Goal: Task Accomplishment & Management: Manage account settings

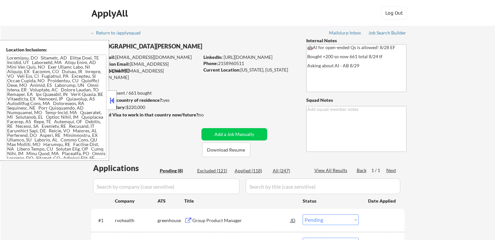
select select ""pending""
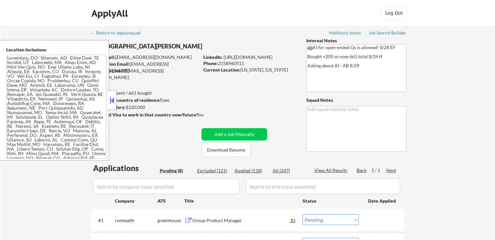
select select ""pending""
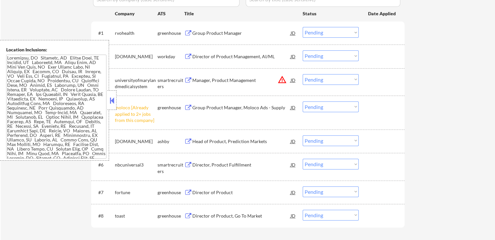
scroll to position [228, 0]
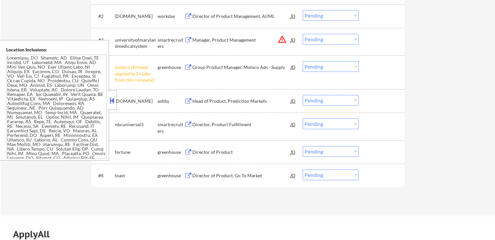
click at [318, 67] on select "Choose an option... Pending Applied Excluded (Questions) Excluded (Expired) Exc…" at bounding box center [331, 66] width 56 height 11
click at [303, 61] on select "Choose an option... Pending Applied Excluded (Questions) Excluded (Expired) Exc…" at bounding box center [331, 66] width 56 height 11
click at [215, 175] on div "Director of Product, Go To Market" at bounding box center [241, 176] width 98 height 7
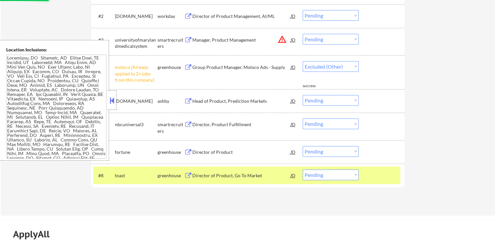
select select ""pending""
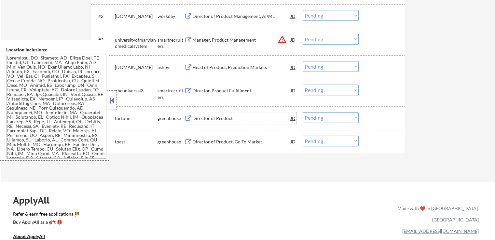
click at [194, 118] on div "Director of Product" at bounding box center [241, 118] width 98 height 7
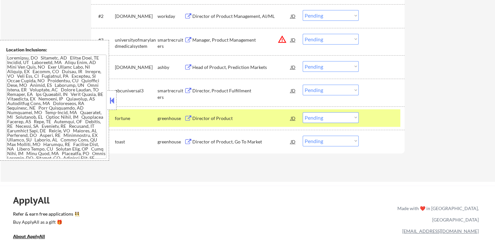
click at [188, 93] on button at bounding box center [188, 91] width 8 height 6
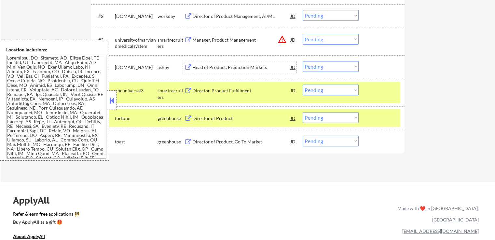
click at [201, 67] on div "Head of Product, Prediction Markets" at bounding box center [241, 67] width 98 height 7
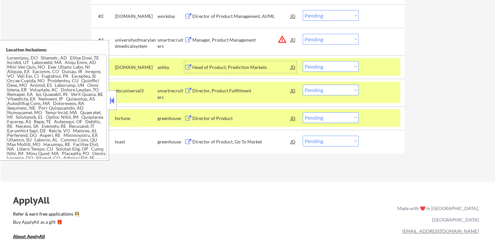
click at [323, 145] on select "Choose an option... Pending Applied Excluded (Questions) Excluded (Expired) Exc…" at bounding box center [331, 141] width 56 height 11
select select ""applied""
click at [303, 136] on select "Choose an option... Pending Applied Excluded (Questions) Excluded (Expired) Exc…" at bounding box center [331, 141] width 56 height 11
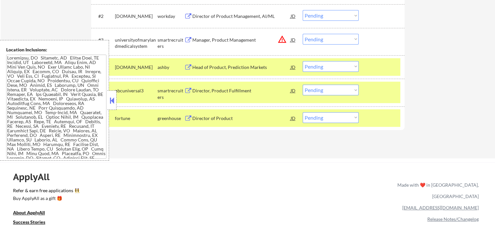
click at [333, 68] on select "Choose an option... Pending Applied Excluded (Questions) Excluded (Expired) Exc…" at bounding box center [331, 66] width 56 height 11
click at [303, 61] on select "Choose an option... Pending Applied Excluded (Questions) Excluded (Expired) Exc…" at bounding box center [331, 66] width 56 height 11
select select ""pending""
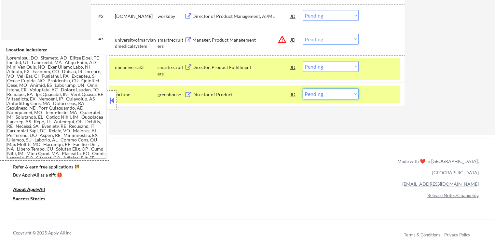
click at [337, 93] on select "Choose an option... Pending Applied Excluded (Questions) Excluded (Expired) Exc…" at bounding box center [331, 94] width 56 height 11
select select ""excluded__salary_""
click at [303, 89] on select "Choose an option... Pending Applied Excluded (Questions) Excluded (Expired) Exc…" at bounding box center [331, 94] width 56 height 11
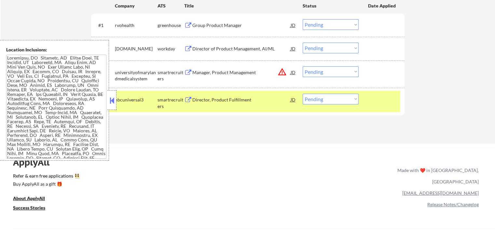
scroll to position [163, 0]
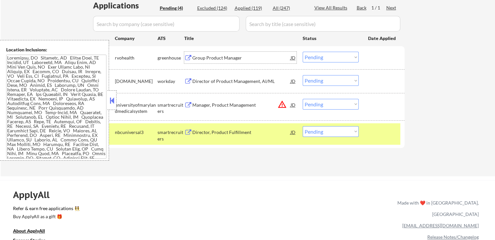
click at [196, 57] on div "Group Product Manager" at bounding box center [241, 58] width 98 height 7
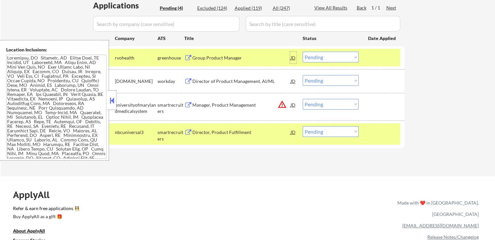
click at [292, 58] on div "JD" at bounding box center [293, 58] width 7 height 12
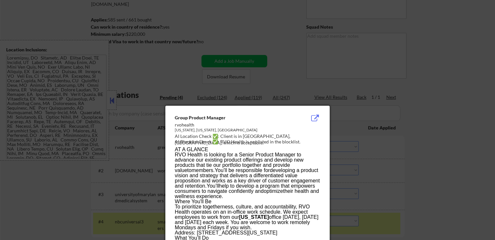
scroll to position [95, 0]
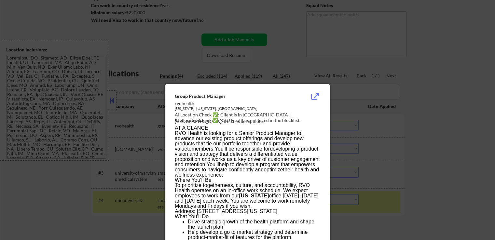
click at [434, 116] on div at bounding box center [247, 120] width 495 height 240
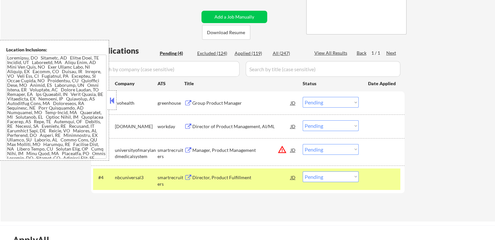
scroll to position [127, 0]
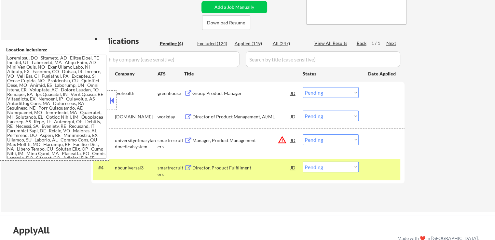
click at [330, 95] on select "Choose an option... Pending Applied Excluded (Questions) Excluded (Expired) Exc…" at bounding box center [331, 92] width 56 height 11
click at [303, 87] on select "Choose an option... Pending Applied Excluded (Questions) Excluded (Expired) Exc…" at bounding box center [331, 92] width 56 height 11
select select ""pending""
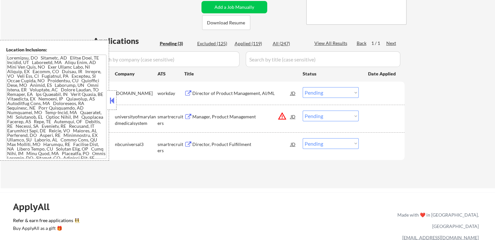
drag, startPoint x: 323, startPoint y: 144, endPoint x: 325, endPoint y: 148, distance: 3.8
click at [324, 144] on select "Choose an option... Pending Applied Excluded (Questions) Excluded (Expired) Exc…" at bounding box center [331, 143] width 56 height 11
select select ""excluded__bad_match_""
click at [303, 138] on select "Choose an option... Pending Applied Excluded (Questions) Excluded (Expired) Exc…" at bounding box center [331, 143] width 56 height 11
click at [332, 117] on select "Choose an option... Pending Applied Excluded (Questions) Excluded (Expired) Exc…" at bounding box center [331, 116] width 56 height 11
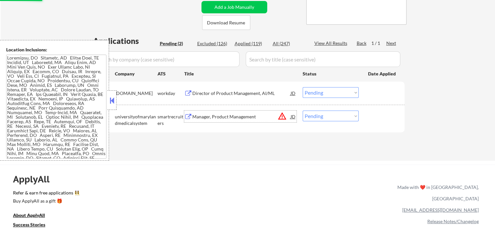
click at [235, 121] on div "Manager, Product Management" at bounding box center [241, 117] width 98 height 12
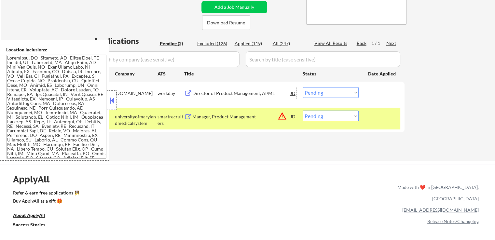
click at [219, 89] on div "Director of Product Management, AI/ML" at bounding box center [241, 93] width 98 height 12
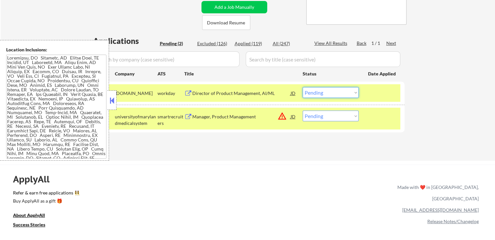
click at [339, 94] on select "Choose an option... Pending Applied Excluded (Questions) Excluded (Expired) Exc…" at bounding box center [331, 92] width 56 height 11
click at [303, 87] on select "Choose an option... Pending Applied Excluded (Questions) Excluded (Expired) Exc…" at bounding box center [331, 92] width 56 height 11
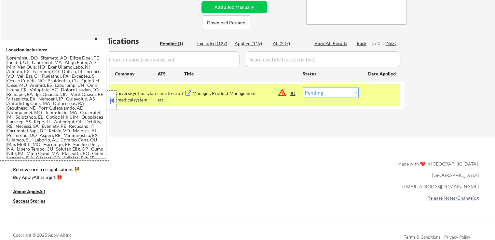
click at [330, 94] on select "Choose an option... Pending Applied Excluded (Questions) Excluded (Expired) Exc…" at bounding box center [331, 92] width 56 height 11
click at [303, 87] on select "Choose an option... Pending Applied Excluded (Questions) Excluded (Expired) Exc…" at bounding box center [331, 92] width 56 height 11
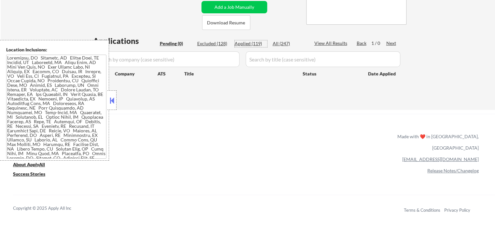
click at [248, 43] on div "Applied (119)" at bounding box center [251, 43] width 33 height 7
select select ""applied""
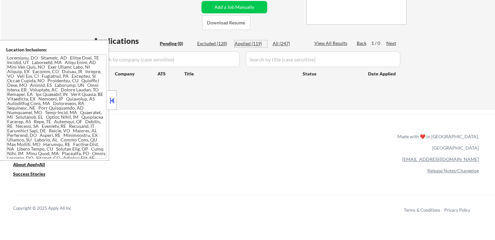
select select ""applied""
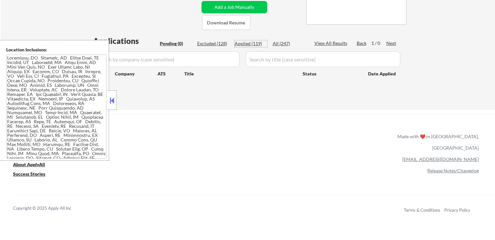
select select ""applied""
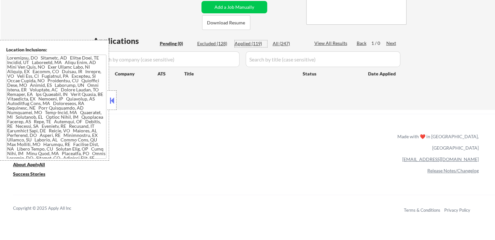
select select ""applied""
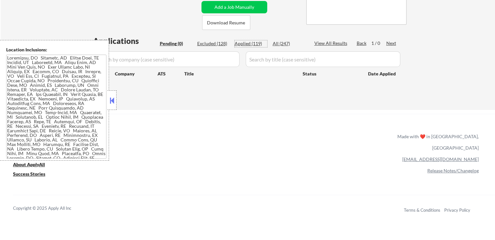
select select ""applied""
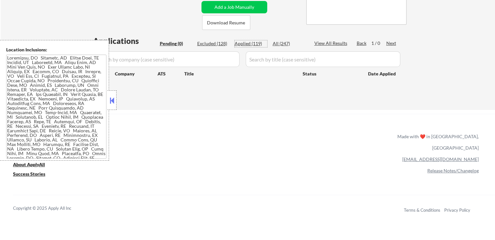
select select ""applied""
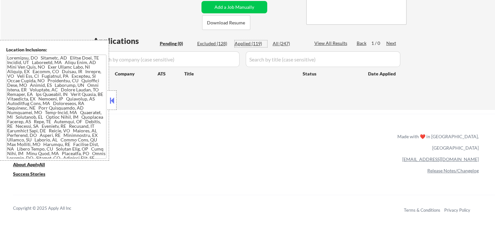
select select ""applied""
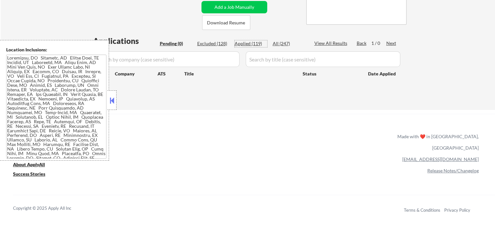
select select ""applied""
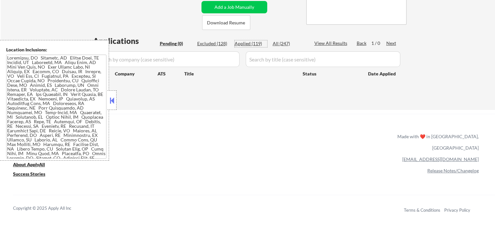
select select ""applied""
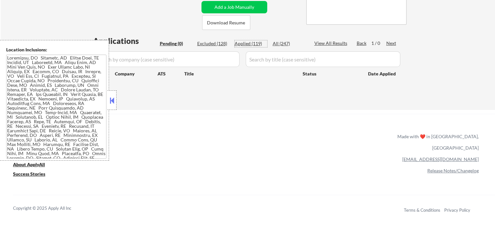
select select ""applied""
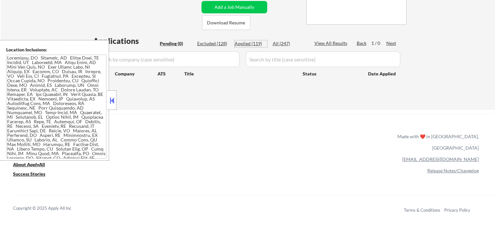
select select ""applied""
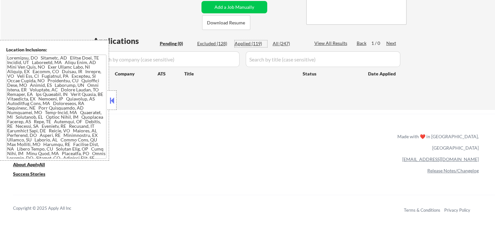
select select ""applied""
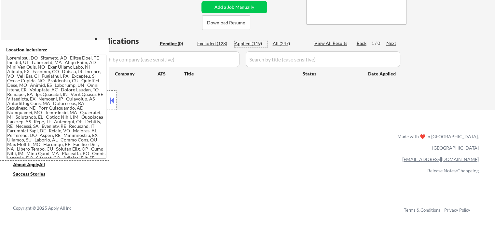
select select ""applied""
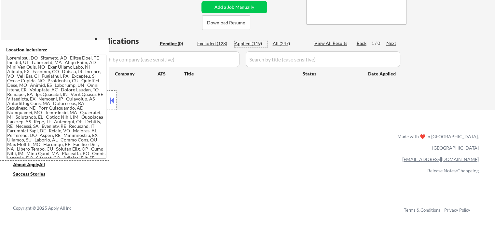
select select ""applied""
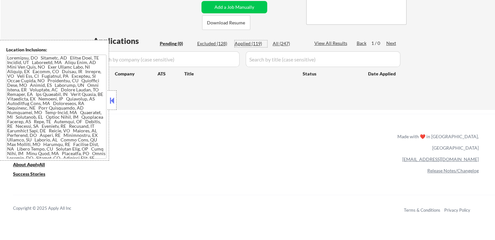
select select ""applied""
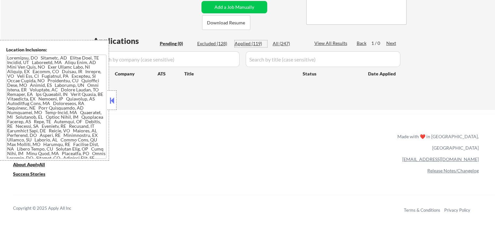
select select ""applied""
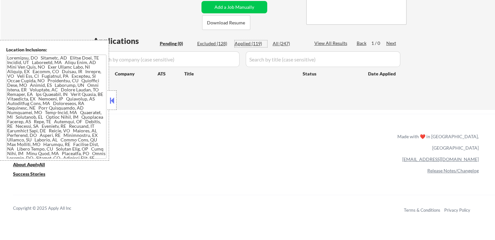
select select ""applied""
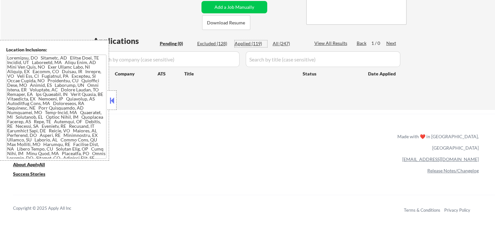
select select ""applied""
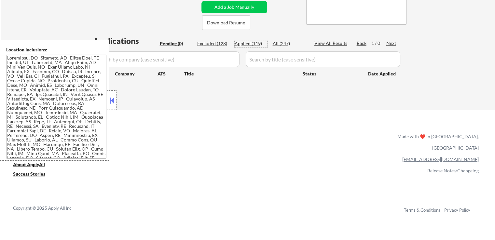
select select ""applied""
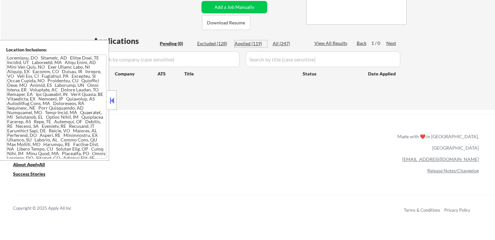
select select ""applied""
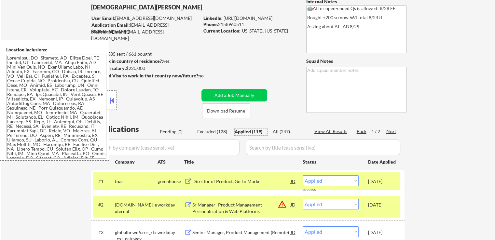
scroll to position [30, 0]
